Goal: Task Accomplishment & Management: Manage account settings

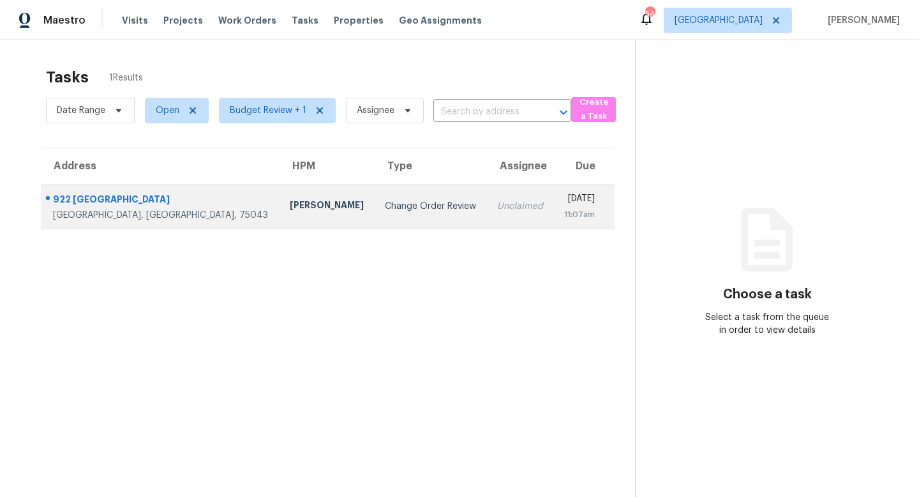
click at [375, 213] on td "Change Order Review" at bounding box center [431, 206] width 112 height 45
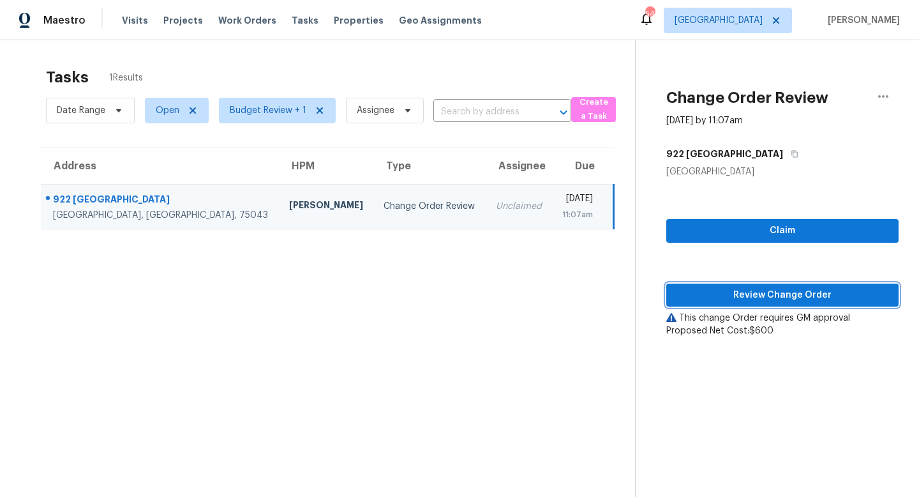
click at [696, 291] on span "Review Change Order" at bounding box center [783, 295] width 212 height 16
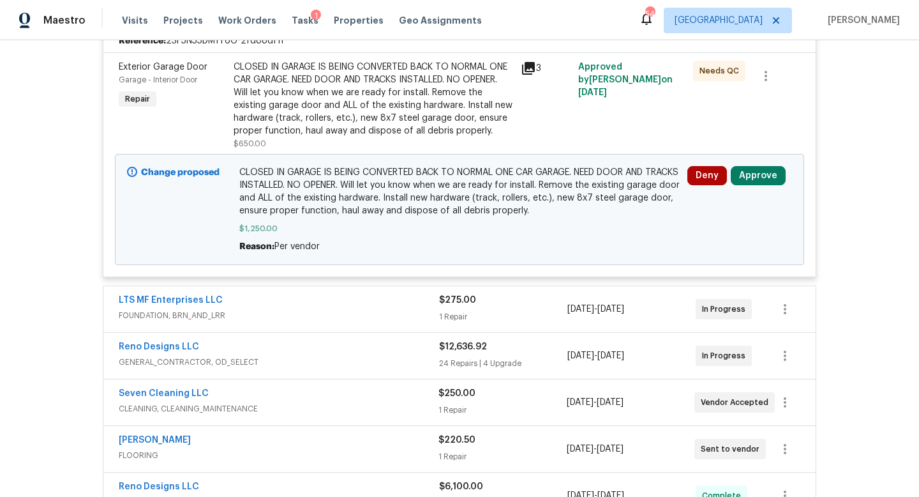
scroll to position [357, 0]
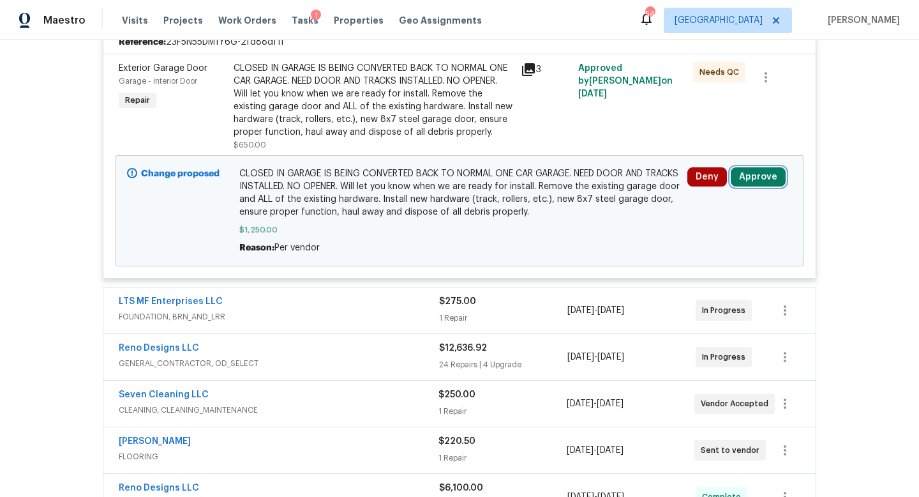
click at [759, 186] on button "Approve" at bounding box center [758, 176] width 55 height 19
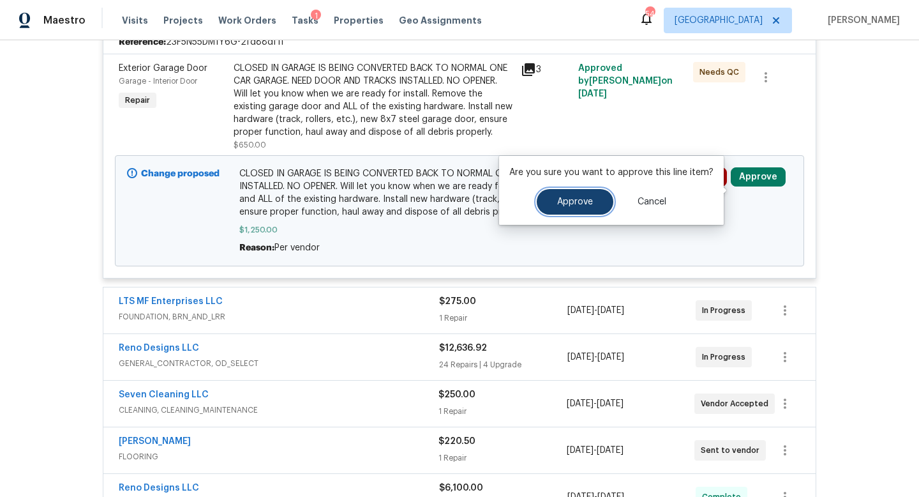
click at [588, 199] on span "Approve" at bounding box center [575, 202] width 36 height 10
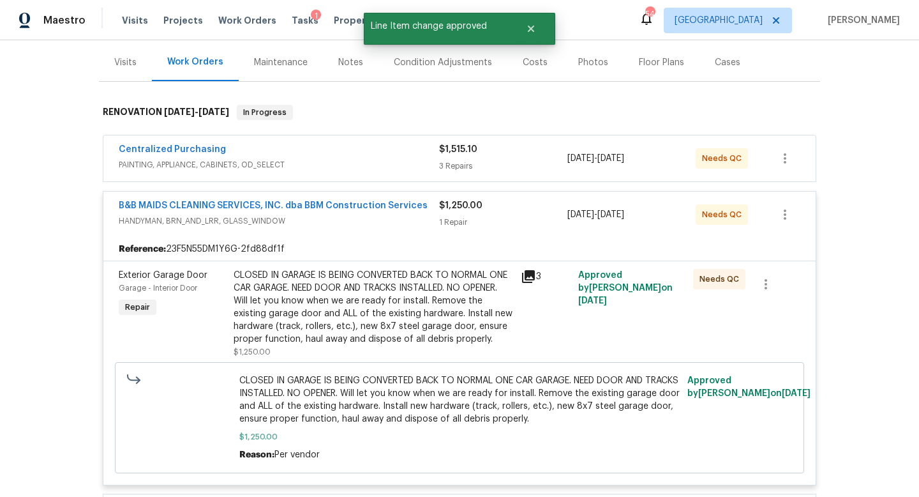
scroll to position [0, 0]
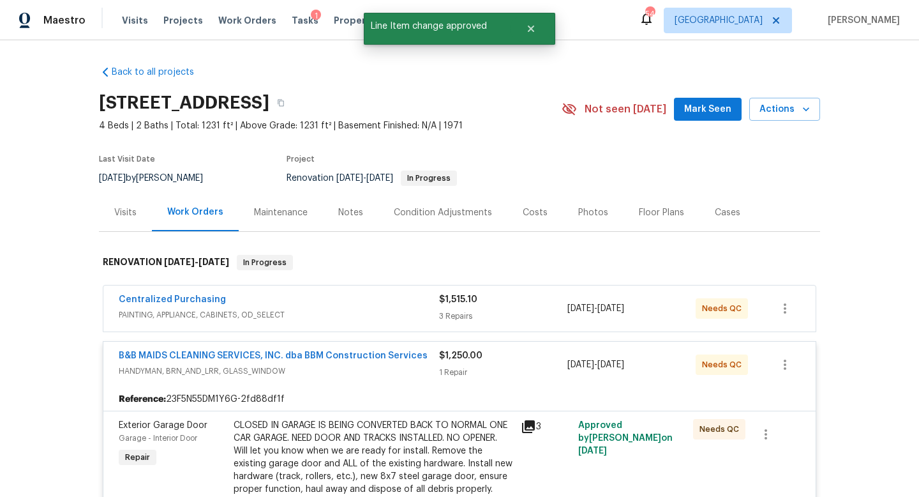
click at [530, 211] on div "Costs" at bounding box center [535, 212] width 25 height 13
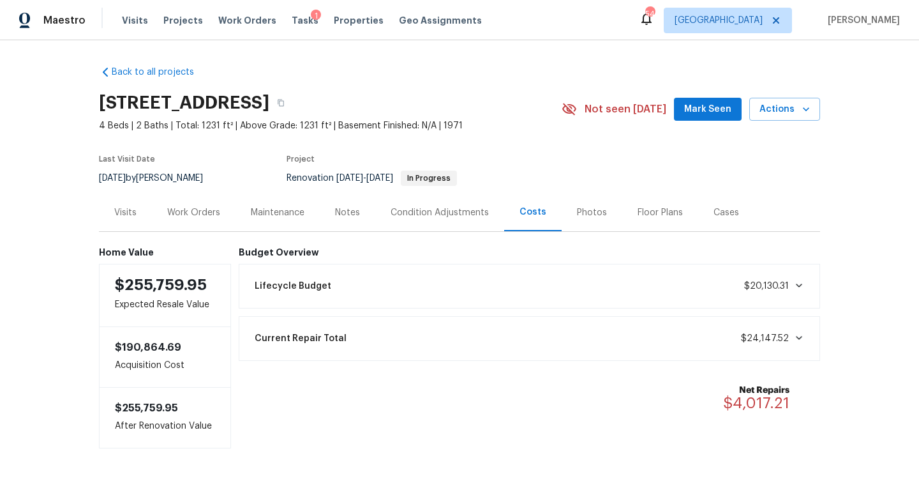
click at [200, 215] on div "Work Orders" at bounding box center [193, 212] width 53 height 13
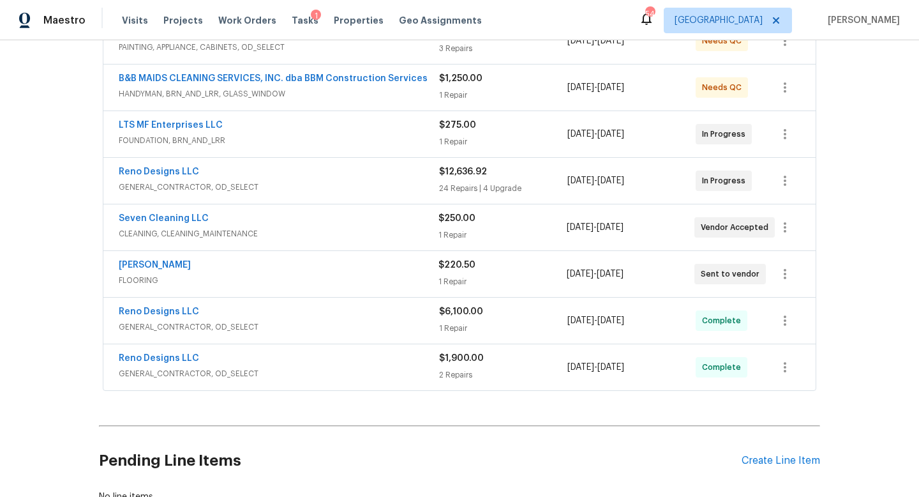
scroll to position [267, 0]
click at [153, 311] on link "Reno Designs LLC" at bounding box center [159, 312] width 80 height 9
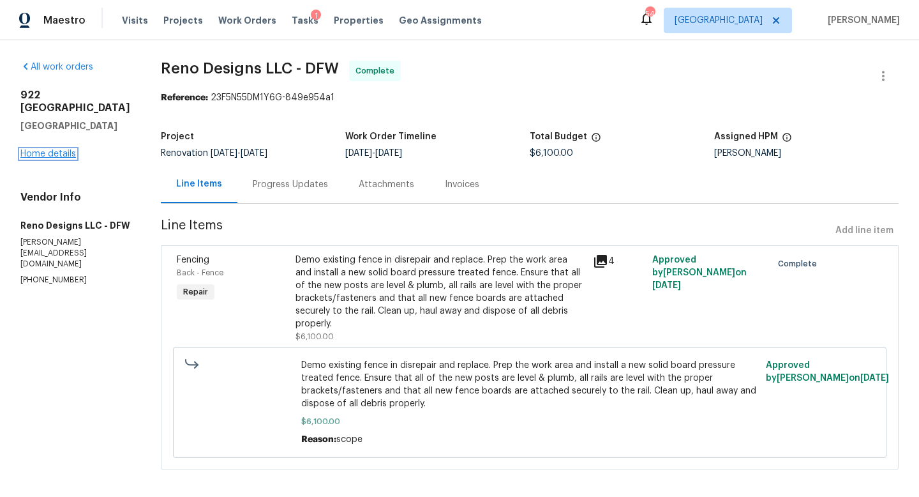
click at [38, 149] on link "Home details" at bounding box center [48, 153] width 56 height 9
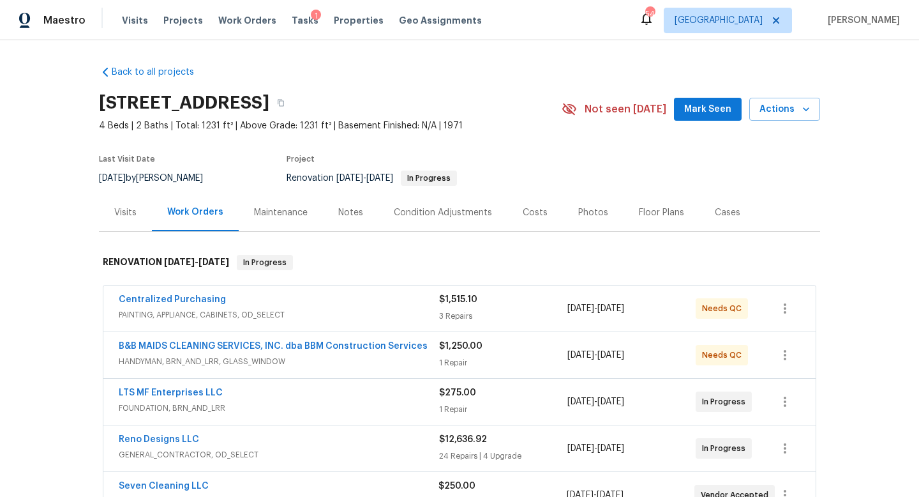
click at [132, 217] on div "Visits" at bounding box center [125, 212] width 22 height 13
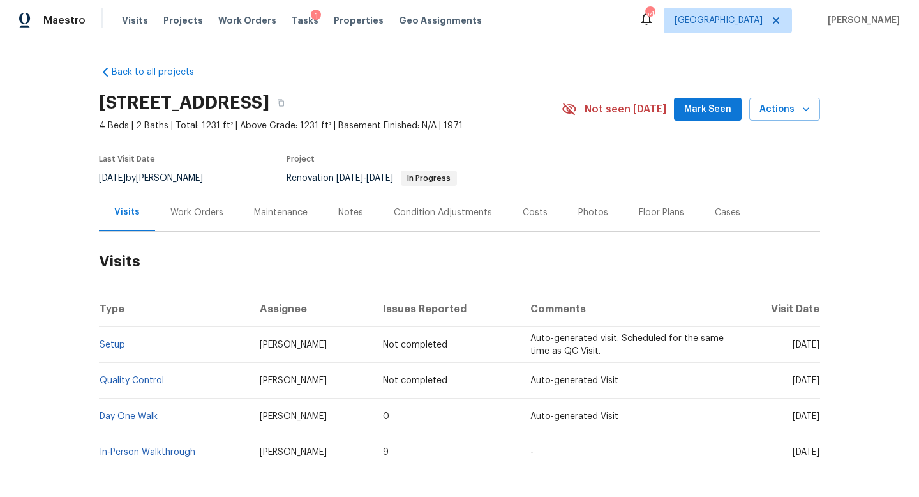
click at [533, 211] on div "Costs" at bounding box center [535, 212] width 25 height 13
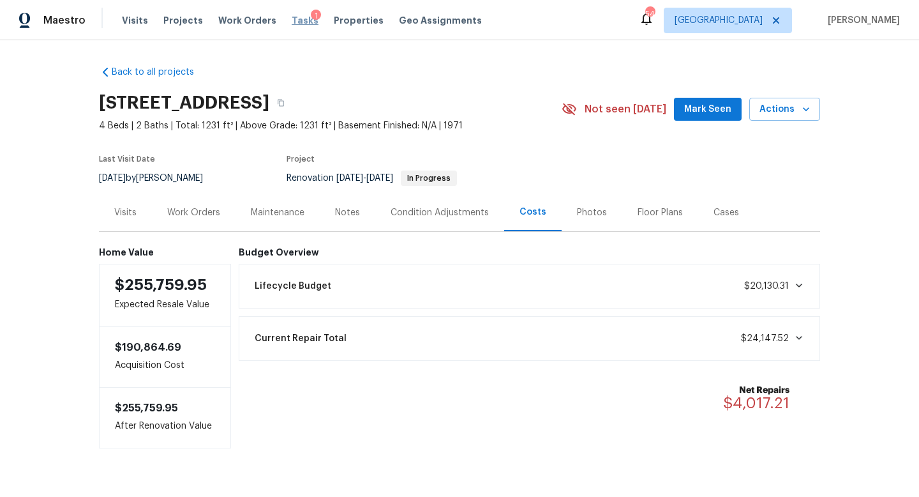
click at [294, 22] on span "Tasks" at bounding box center [305, 20] width 27 height 9
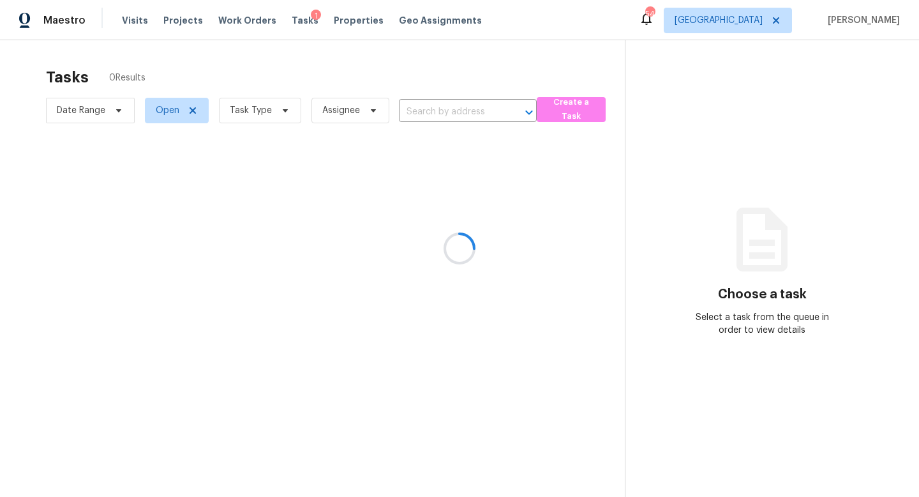
click at [281, 110] on div at bounding box center [459, 248] width 919 height 497
click at [281, 111] on icon at bounding box center [285, 110] width 10 height 10
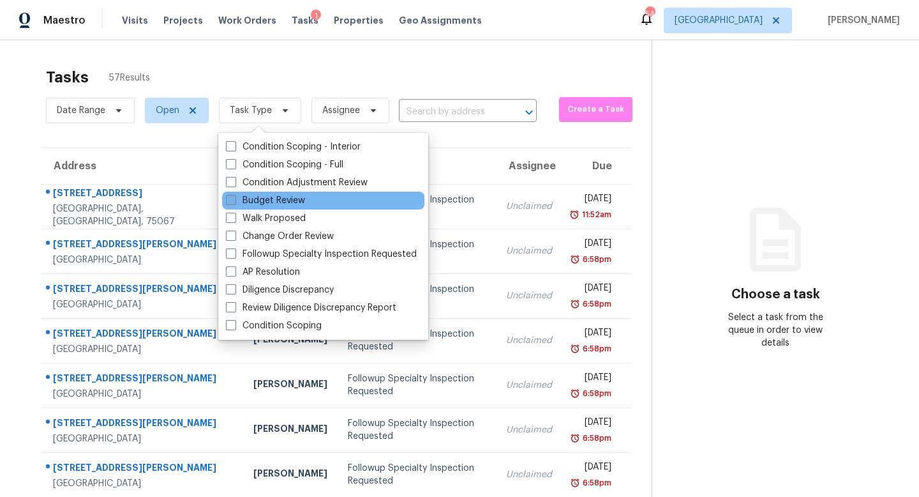
click at [276, 196] on label "Budget Review" at bounding box center [265, 200] width 79 height 13
click at [234, 196] on input "Budget Review" at bounding box center [230, 198] width 8 height 8
checkbox input "true"
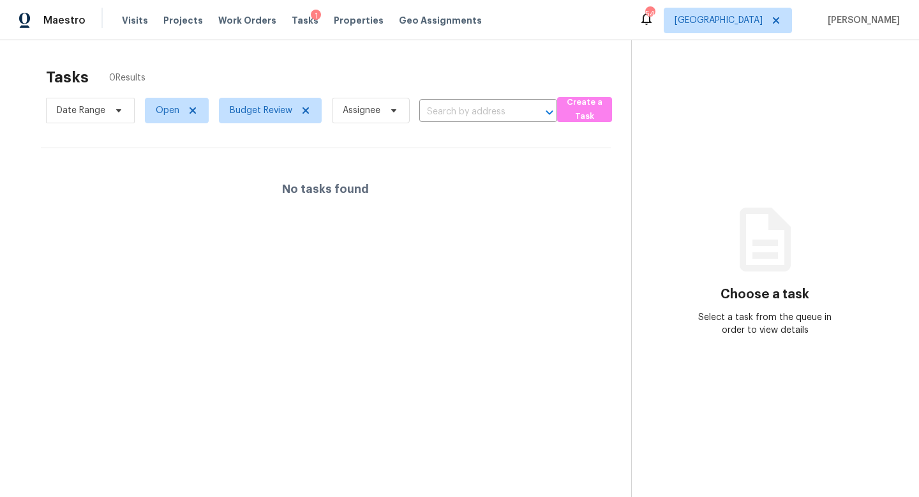
click at [389, 69] on div "Tasks 0 Results" at bounding box center [338, 77] width 585 height 33
